Goal: Task Accomplishment & Management: Use online tool/utility

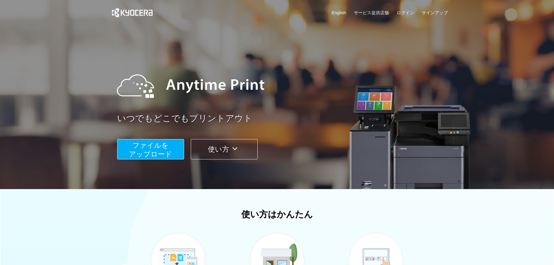
click at [155, 151] on span "ファイルを ​​アップロード" at bounding box center [150, 149] width 43 height 17
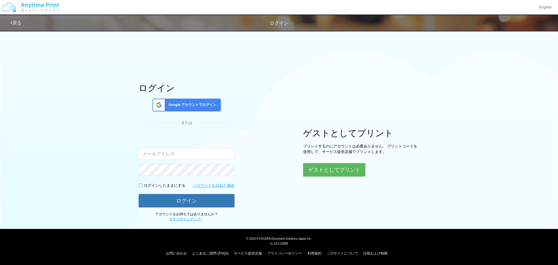
click at [367, 166] on div "ゲストとしてプリント プリントするのにアカウントは必要ありません。 プリントコードを使用して、サービス提供店舗でプリントします。 ゲストとしてプリント" at bounding box center [361, 152] width 116 height 48
click at [340, 168] on button "ゲストとしてプリント" at bounding box center [334, 169] width 62 height 13
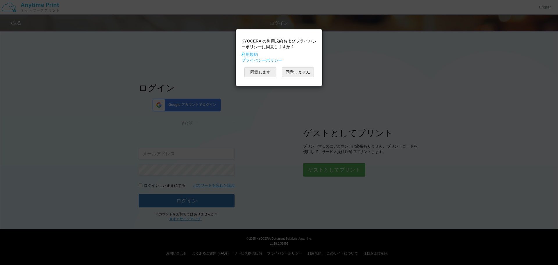
click at [256, 69] on button "同意します" at bounding box center [260, 72] width 32 height 10
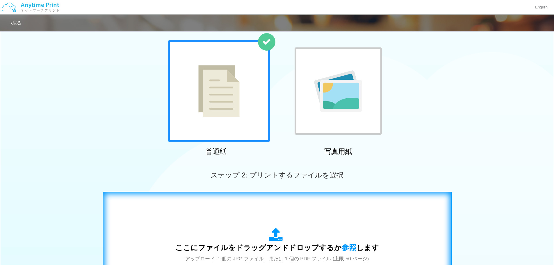
scroll to position [145, 0]
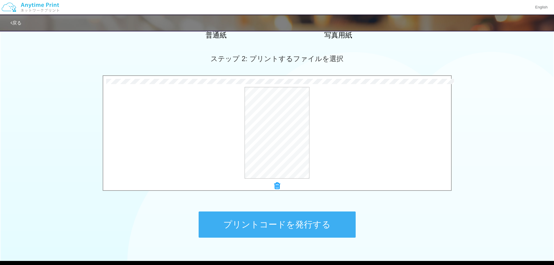
click at [281, 222] on button "プリントコードを発行する" at bounding box center [277, 224] width 157 height 26
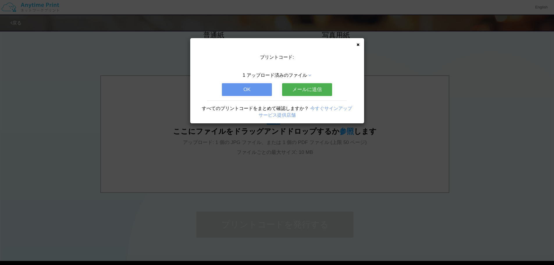
scroll to position [0, 0]
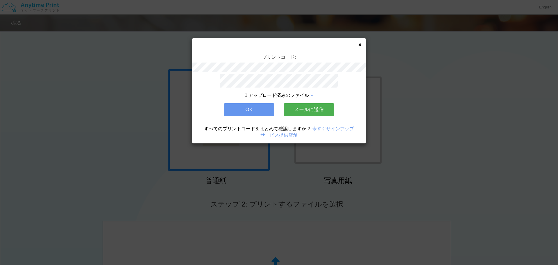
drag, startPoint x: 267, startPoint y: 99, endPoint x: 264, endPoint y: 104, distance: 5.5
click at [266, 102] on div "1 アップロード済みのファイル OK メールに送信 すべてのプリントコードをまとめて確認しますか？ 今すぐサインアップ サービス提供店舗" at bounding box center [279, 108] width 174 height 69
click at [264, 104] on button "OK" at bounding box center [249, 109] width 50 height 13
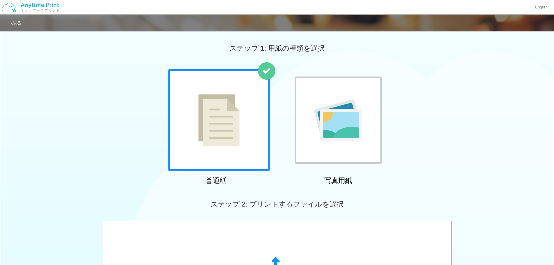
click at [12, 23] on icon at bounding box center [11, 23] width 2 height 5
